Goal: Task Accomplishment & Management: Use online tool/utility

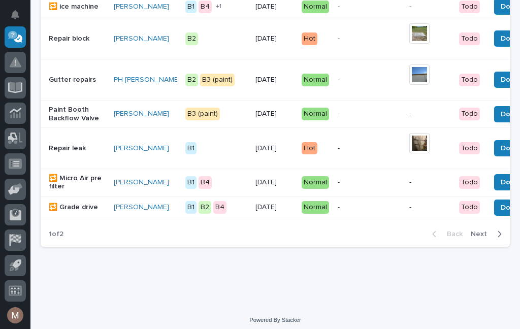
scroll to position [992, 0]
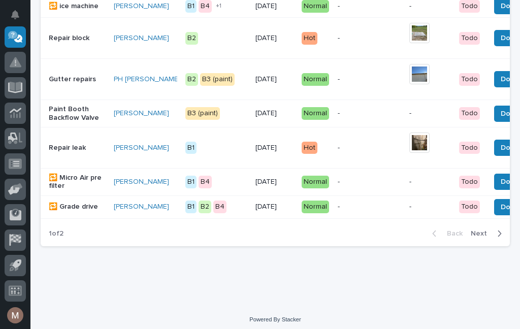
click at [491, 238] on span "Next" at bounding box center [482, 233] width 22 height 9
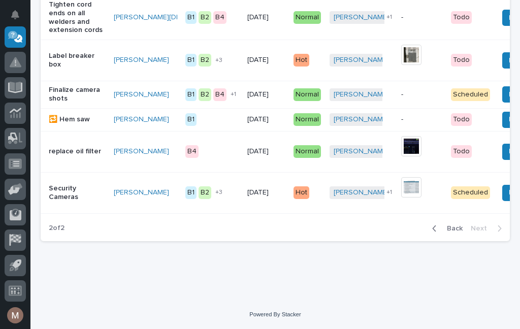
scroll to position [567, 0]
click at [444, 228] on span "Back" at bounding box center [452, 228] width 22 height 9
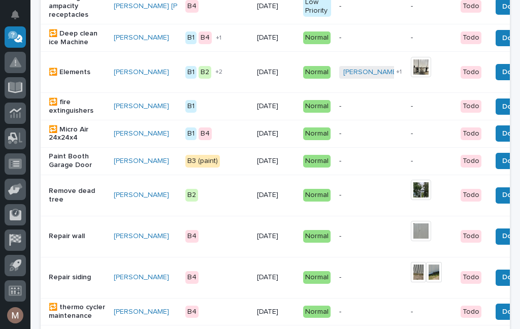
scroll to position [405, 0]
click at [502, 164] on span "Done" at bounding box center [511, 161] width 18 height 12
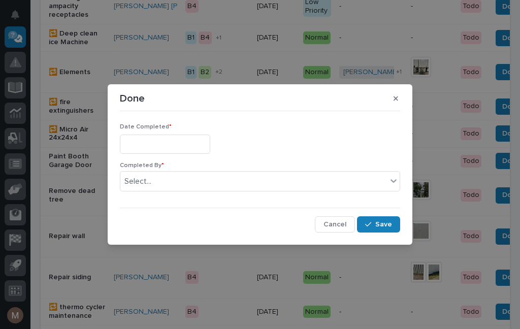
click at [168, 142] on input "text" at bounding box center [165, 144] width 90 height 19
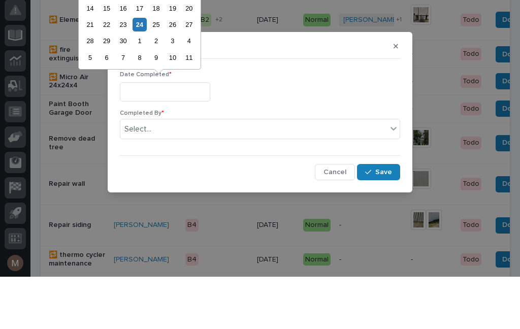
click at [146, 52] on div "14 15 16 17 18 19 20" at bounding box center [139, 60] width 115 height 16
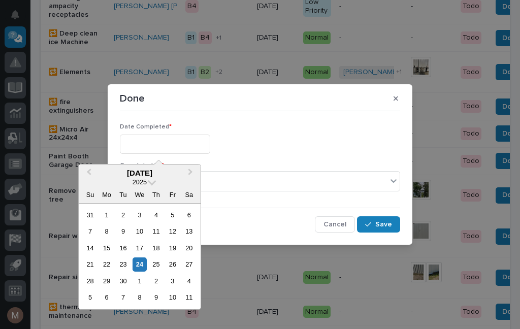
click at [145, 264] on div "24" at bounding box center [140, 265] width 14 height 14
type input "**********"
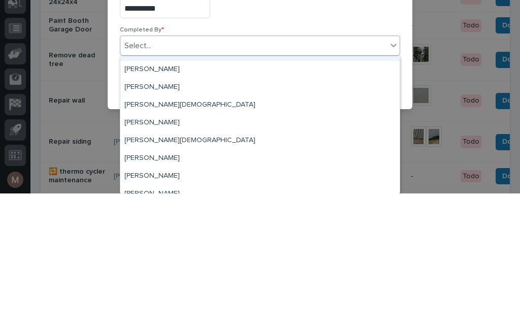
scroll to position [16, 0]
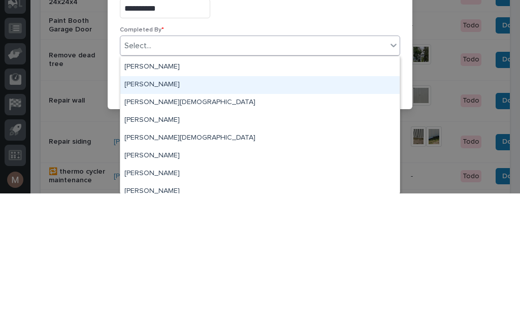
click at [176, 212] on div "[PERSON_NAME]" at bounding box center [259, 221] width 279 height 18
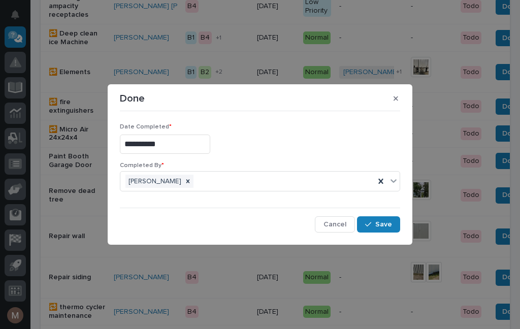
click at [396, 231] on button "Save" at bounding box center [378, 224] width 43 height 16
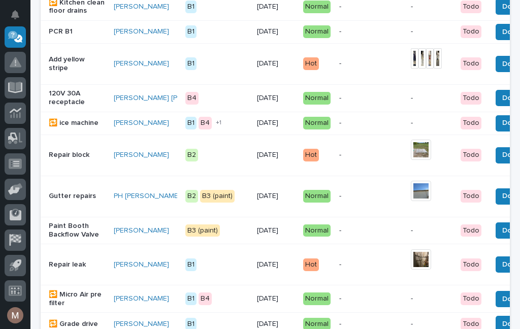
scroll to position [846, 0]
